Goal: Task Accomplishment & Management: Complete application form

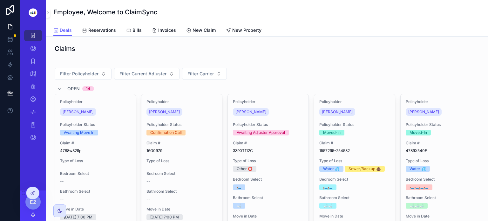
click at [188, 29] on icon "scrollable content" at bounding box center [188, 30] width 5 height 5
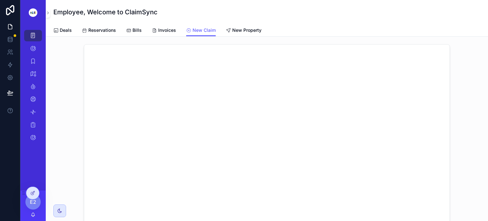
scroll to position [1, 0]
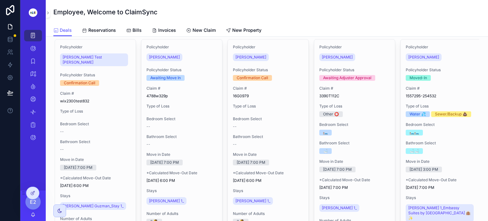
scroll to position [65, 0]
